Goal: Task Accomplishment & Management: Use online tool/utility

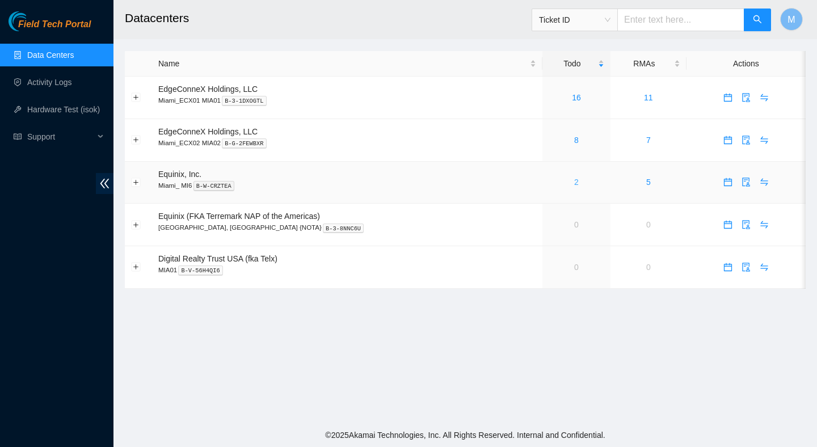
click at [574, 183] on link "2" at bounding box center [576, 182] width 5 height 9
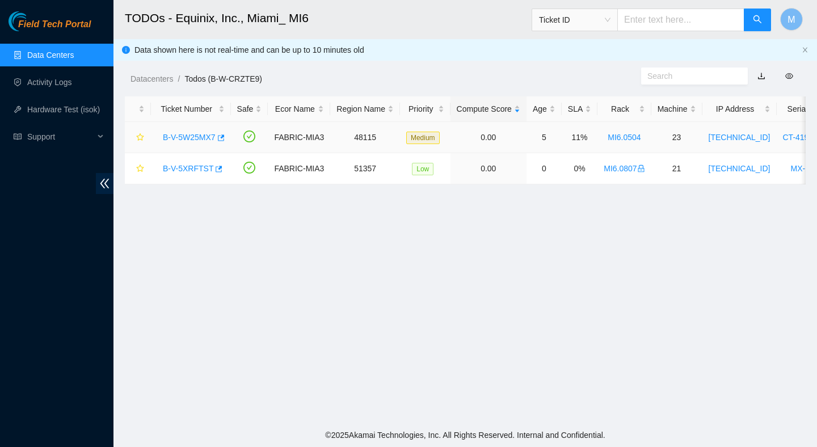
click at [200, 137] on link "B-V-5W25MX7" at bounding box center [189, 137] width 53 height 9
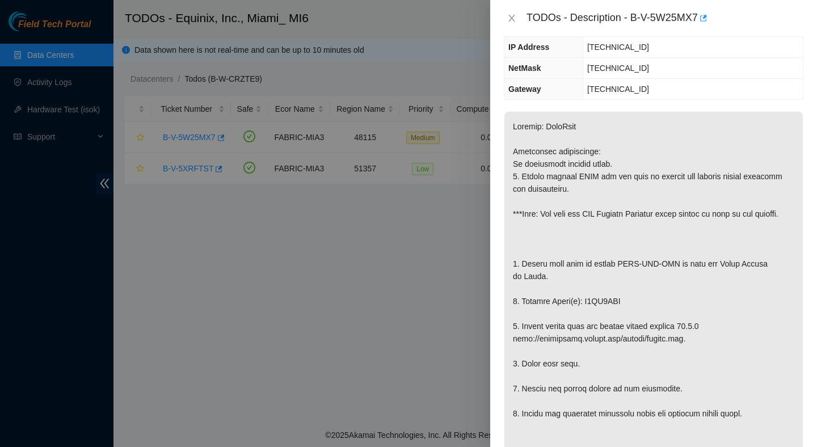
scroll to position [119, 0]
click at [509, 14] on icon "close" at bounding box center [511, 18] width 9 height 9
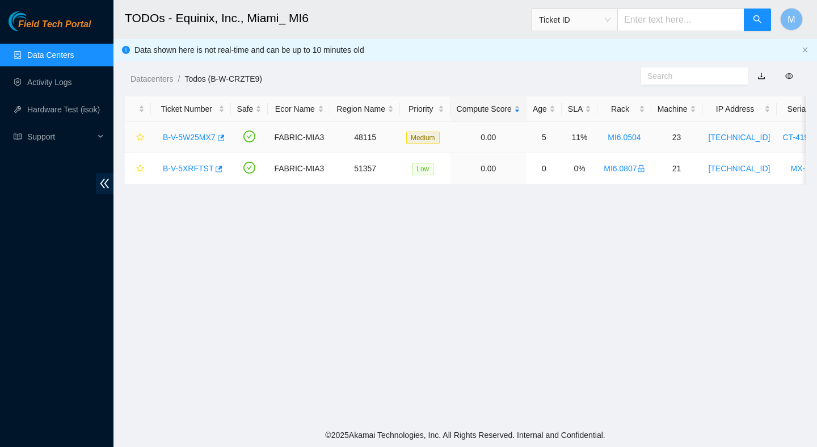
scroll to position [157, 0]
click at [402, 238] on main "TODOs - Equinix, Inc., Miami_ MI6 Ticket ID M Data shown here is not real-time …" at bounding box center [466, 211] width 704 height 423
